Goal: Information Seeking & Learning: Learn about a topic

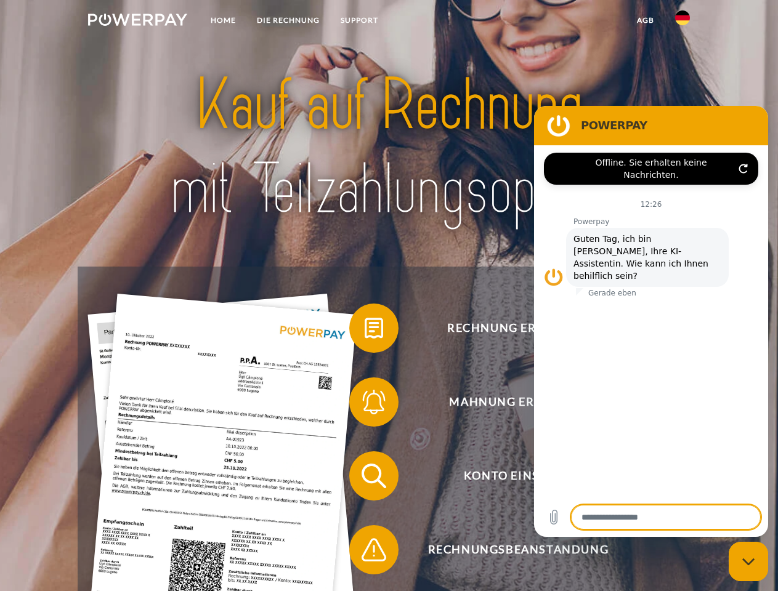
click at [137, 22] on img at bounding box center [137, 20] width 99 height 12
click at [682, 22] on img at bounding box center [682, 17] width 15 height 15
click at [645, 20] on link "agb" at bounding box center [645, 20] width 38 height 22
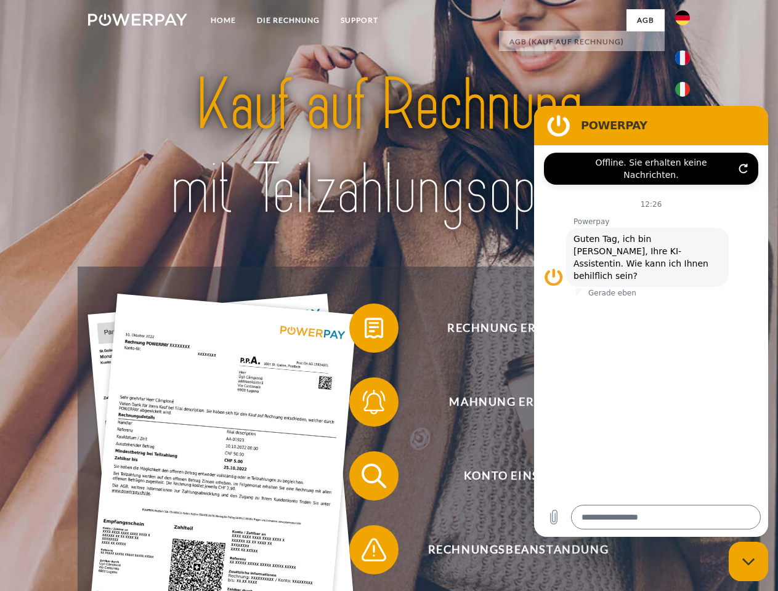
click at [365, 331] on span at bounding box center [356, 328] width 62 height 62
click at [365, 405] on span at bounding box center [356, 402] width 62 height 62
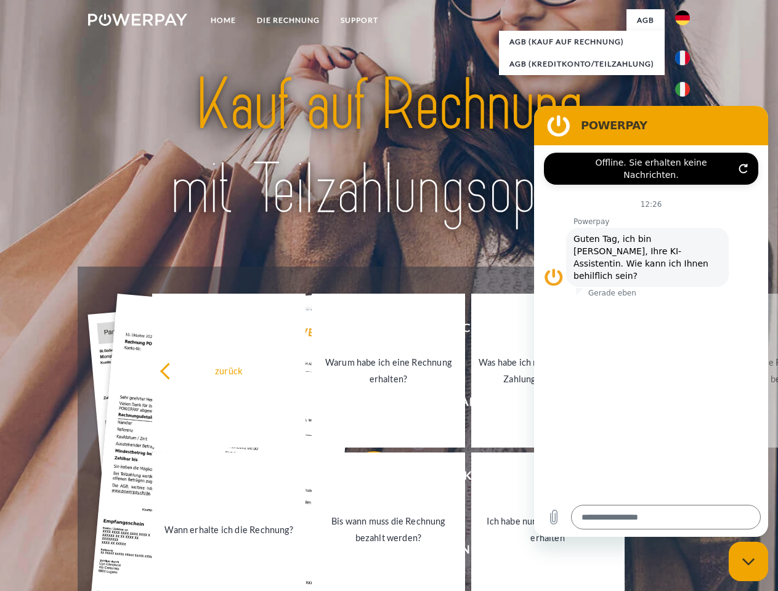
click at [365, 478] on link "Bis wann muss die Rechnung bezahlt werden?" at bounding box center [388, 530] width 153 height 154
click at [365, 552] on span at bounding box center [356, 550] width 62 height 62
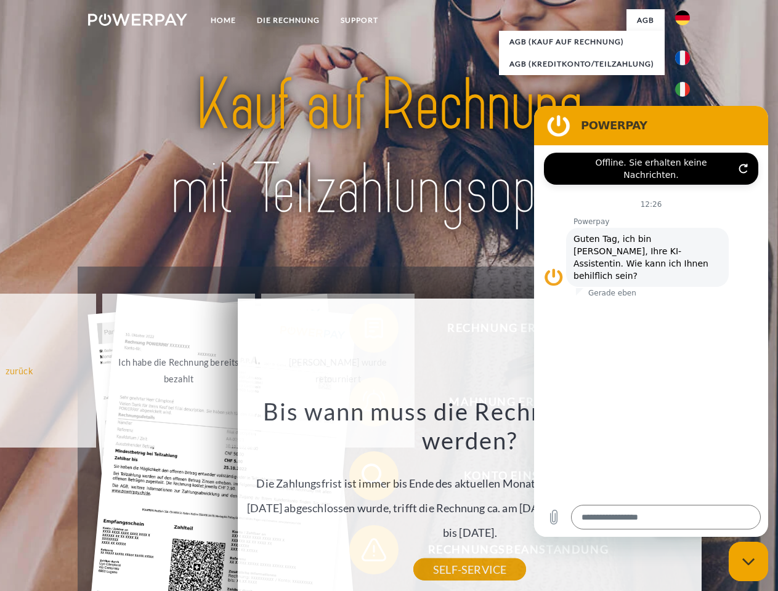
click at [748, 562] on icon "Messaging-Fenster schließen" at bounding box center [748, 562] width 13 height 8
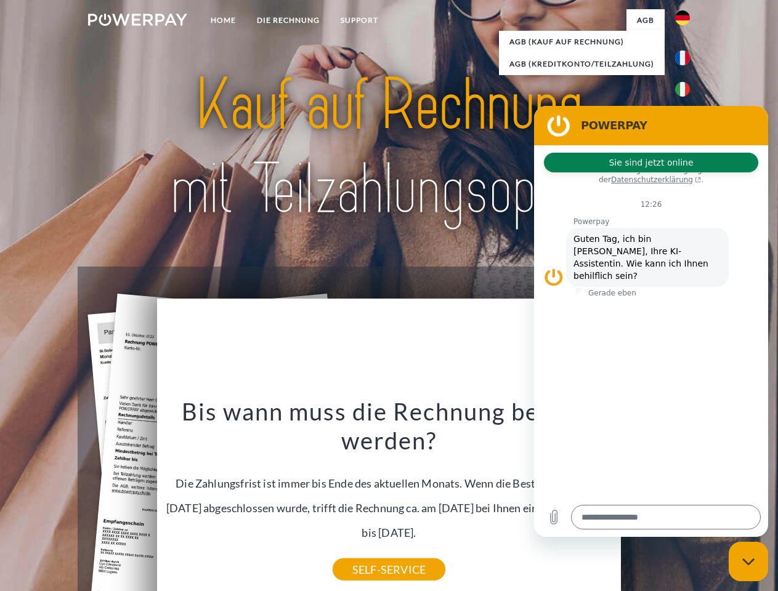
type textarea "*"
